Goal: Information Seeking & Learning: Learn about a topic

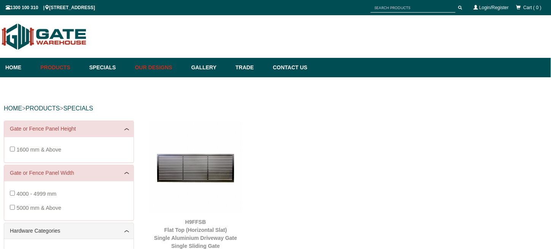
click at [142, 67] on link "Our Designs" at bounding box center [159, 67] width 56 height 19
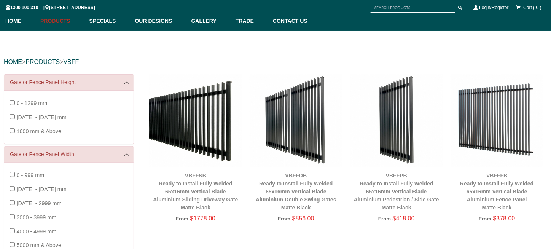
scroll to position [57, 0]
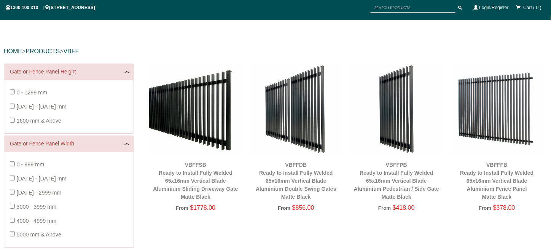
click at [42, 104] on span "[DATE] - [DATE] mm" at bounding box center [41, 107] width 50 height 6
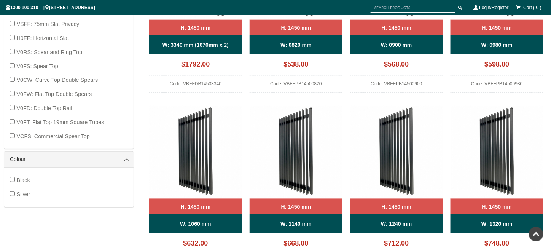
scroll to position [438, 0]
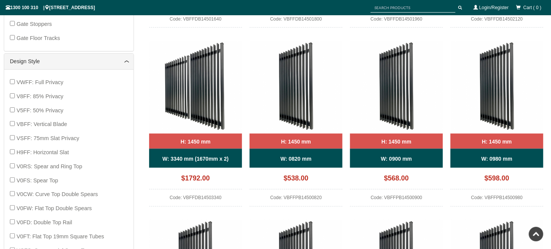
click at [9, 122] on div "VWFF: Full Privacy V8FF: 85% Privacy V5FF: 50% Privacy VBFF: Vertical Blade VSF…" at bounding box center [68, 166] width 129 height 194
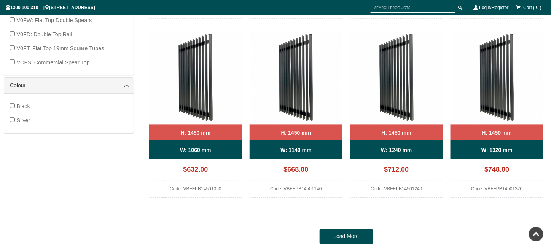
scroll to position [590, 0]
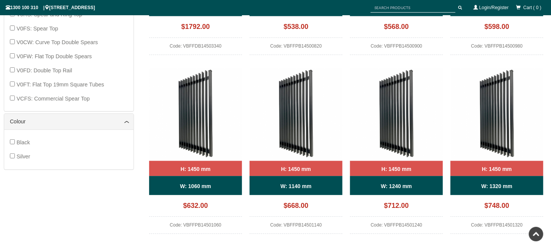
click at [22, 140] on span "Black" at bounding box center [22, 142] width 13 height 6
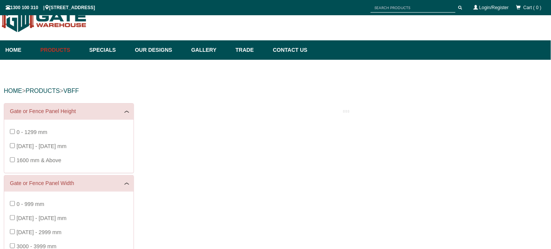
scroll to position [19, 0]
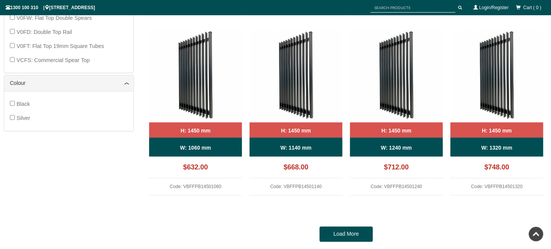
click at [23, 107] on label "Black" at bounding box center [22, 104] width 13 height 14
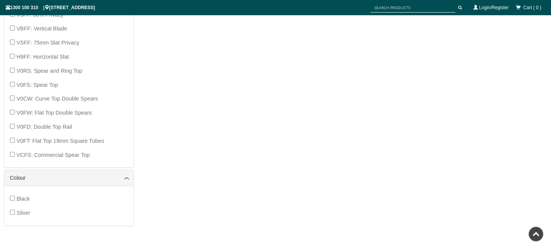
scroll to position [590, 0]
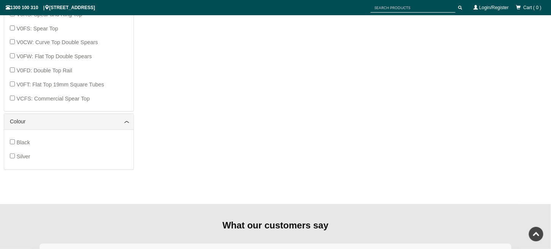
click at [28, 143] on label "Black" at bounding box center [22, 143] width 13 height 14
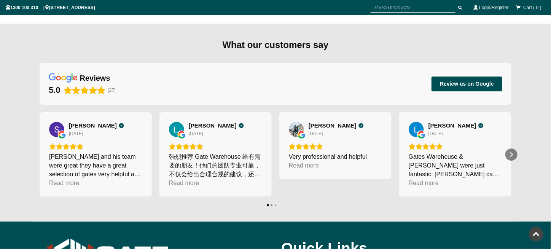
scroll to position [780, 0]
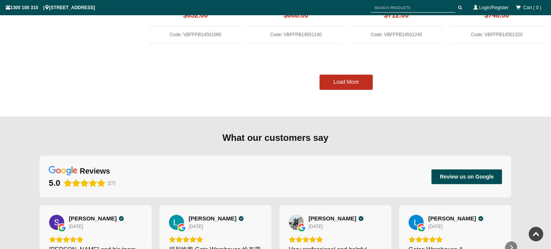
click at [361, 84] on link "Load More" at bounding box center [346, 82] width 53 height 15
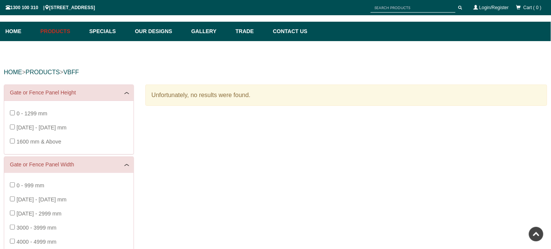
scroll to position [0, 0]
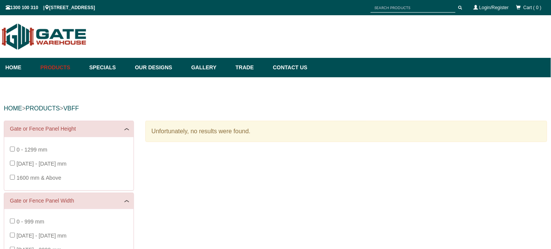
click at [21, 161] on span "1300 - 1599 mm" at bounding box center [41, 164] width 50 height 6
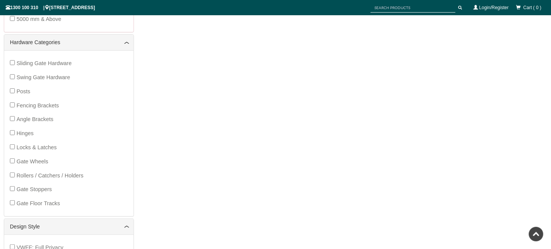
scroll to position [362, 0]
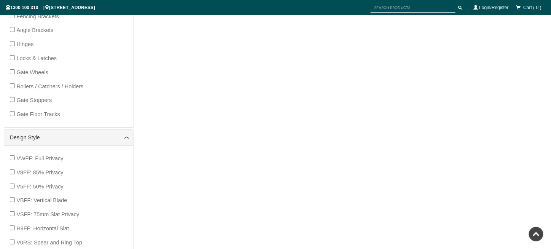
click at [51, 203] on label "VBFF: Vertical Blade" at bounding box center [41, 200] width 51 height 14
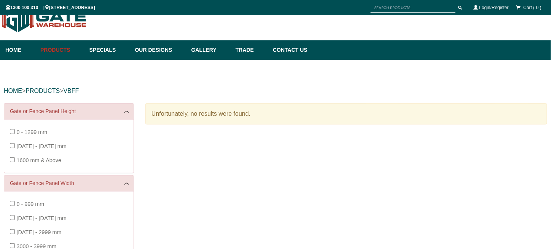
scroll to position [19, 0]
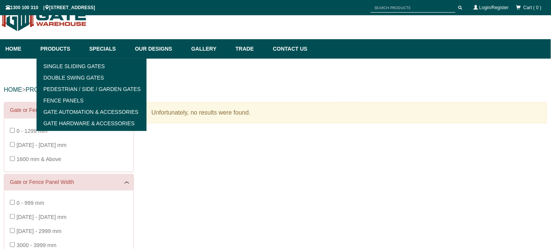
click at [74, 49] on link "Products" at bounding box center [61, 48] width 49 height 19
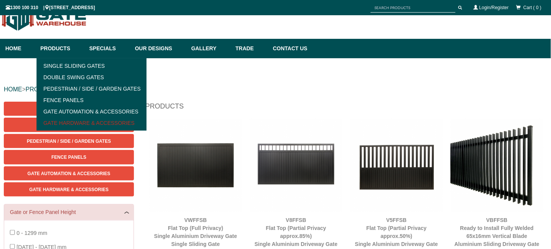
scroll to position [19, 0]
click at [79, 123] on link "Gate Hardware & Accessories" at bounding box center [91, 122] width 105 height 11
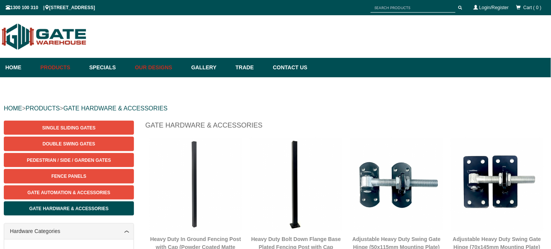
click at [171, 69] on link "Our Designs" at bounding box center [159, 67] width 56 height 19
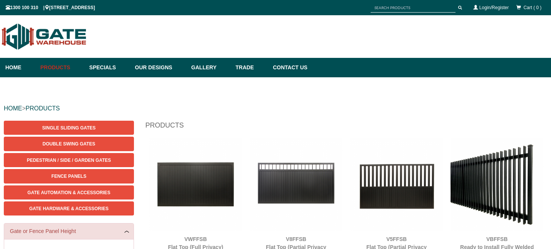
scroll to position [19, 0]
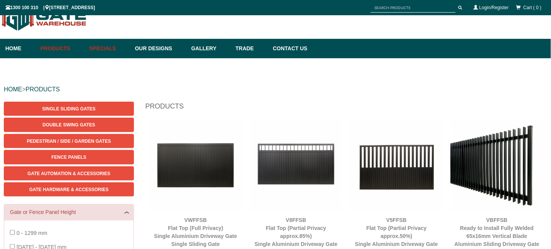
click at [109, 49] on link "Specials" at bounding box center [109, 48] width 46 height 19
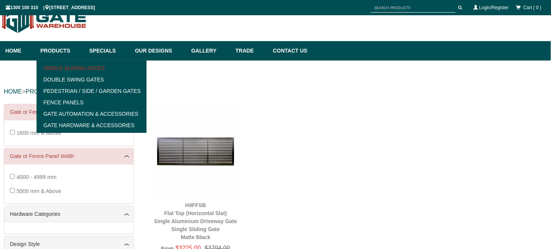
scroll to position [19, 0]
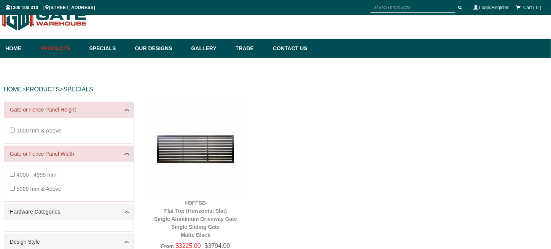
click at [299, 180] on div "H9FFSB Flat Top (Horizontal Slat) Single Aluminium Driveway Gate Single Sliding…" at bounding box center [346, 181] width 402 height 159
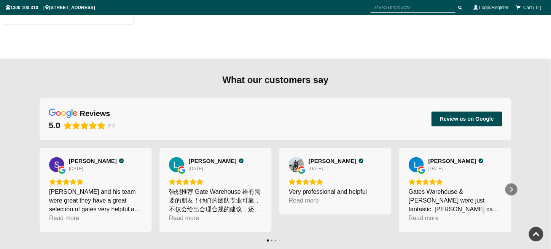
scroll to position [446, 0]
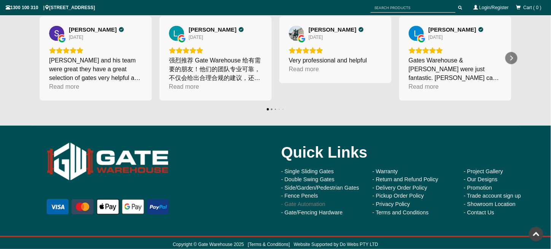
click at [302, 202] on link "- Gate Automation" at bounding box center [303, 204] width 44 height 6
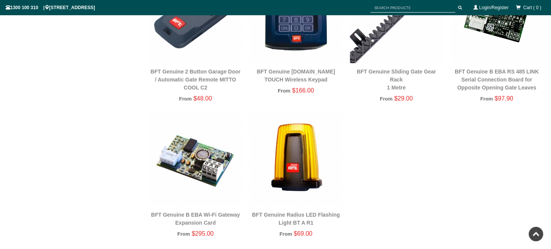
scroll to position [893, 0]
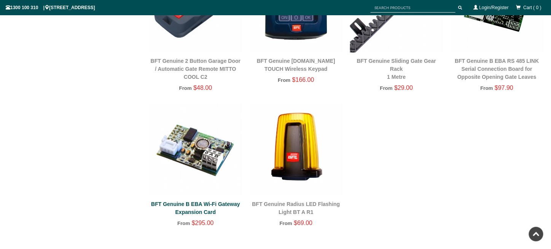
click at [217, 201] on link "BFT Genuine B EBA Wi-Fi Gateway Expansion Card" at bounding box center [195, 208] width 89 height 14
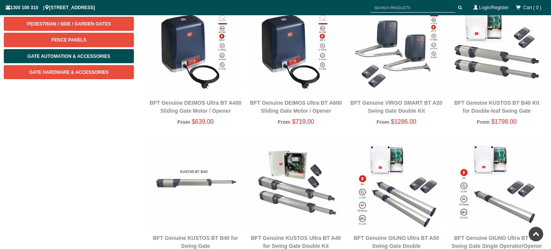
scroll to position [126, 0]
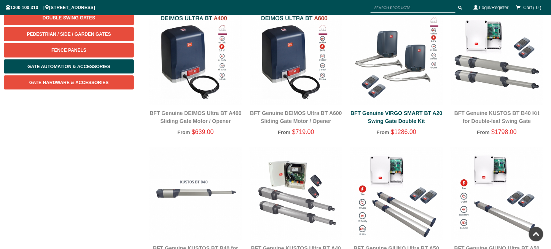
click at [424, 120] on link "BFT Genuine VIRGO SMART BT A20 Swing Gate Double Kit" at bounding box center [397, 117] width 92 height 14
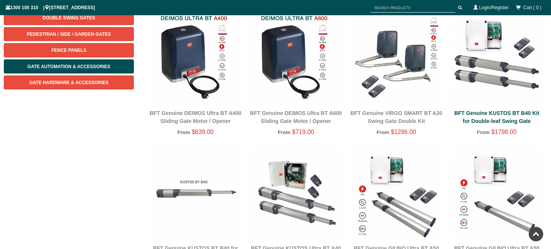
click at [522, 118] on link "BFT Genuine KUSTOS BT B40 Kit for Double-leaf Swing Gate" at bounding box center [497, 117] width 85 height 14
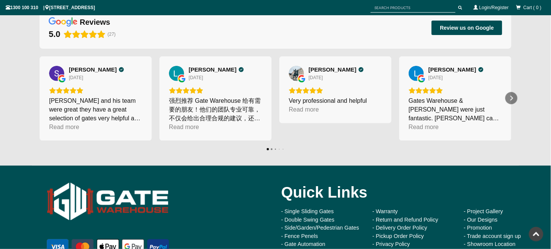
scroll to position [1225, 0]
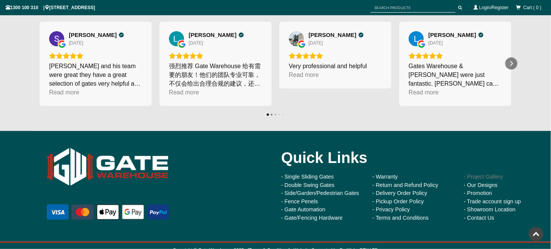
click at [487, 174] on link "- Project Gallery" at bounding box center [483, 177] width 39 height 6
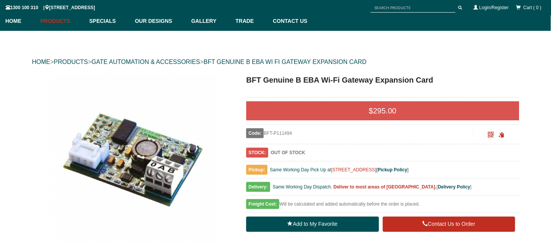
scroll to position [57, 0]
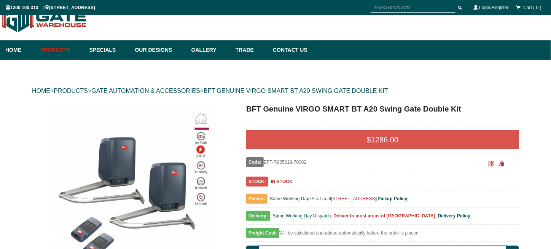
scroll to position [19, 0]
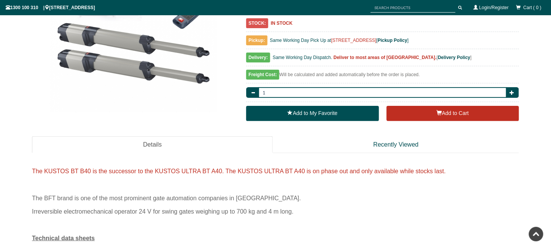
scroll to position [95, 0]
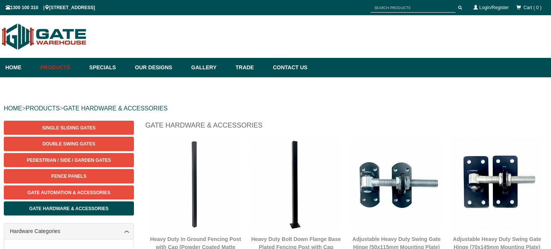
scroll to position [19, 0]
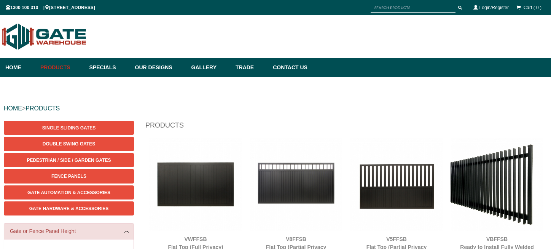
scroll to position [19, 0]
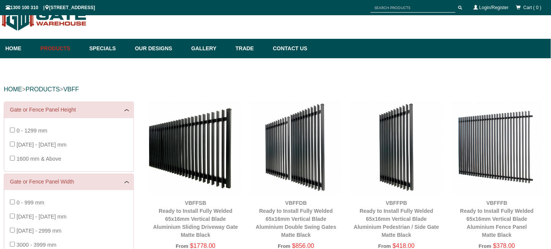
scroll to position [19, 0]
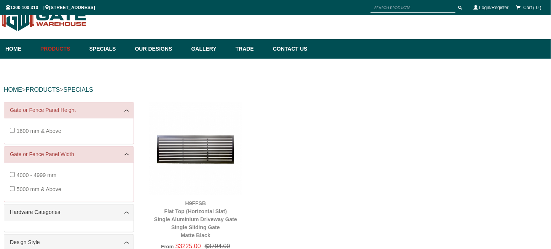
scroll to position [19, 0]
